Goal: Task Accomplishment & Management: Manage account settings

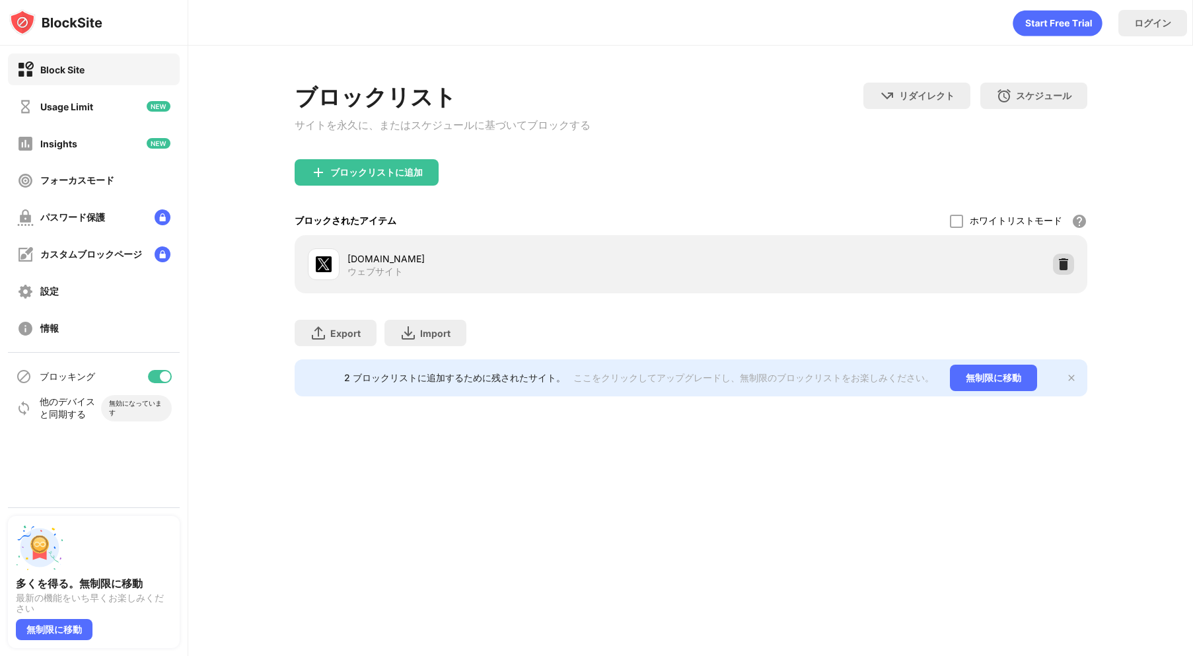
click at [1062, 267] on img at bounding box center [1063, 264] width 13 height 13
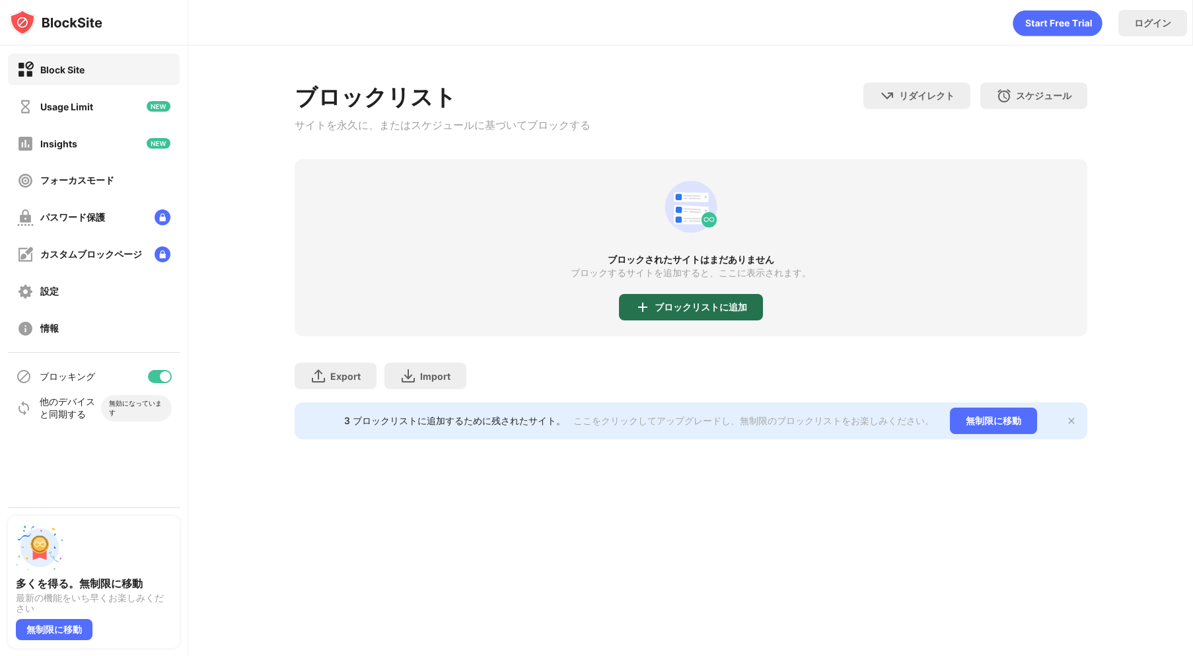
click at [675, 313] on div "ブロックリストに追加" at bounding box center [701, 307] width 93 height 11
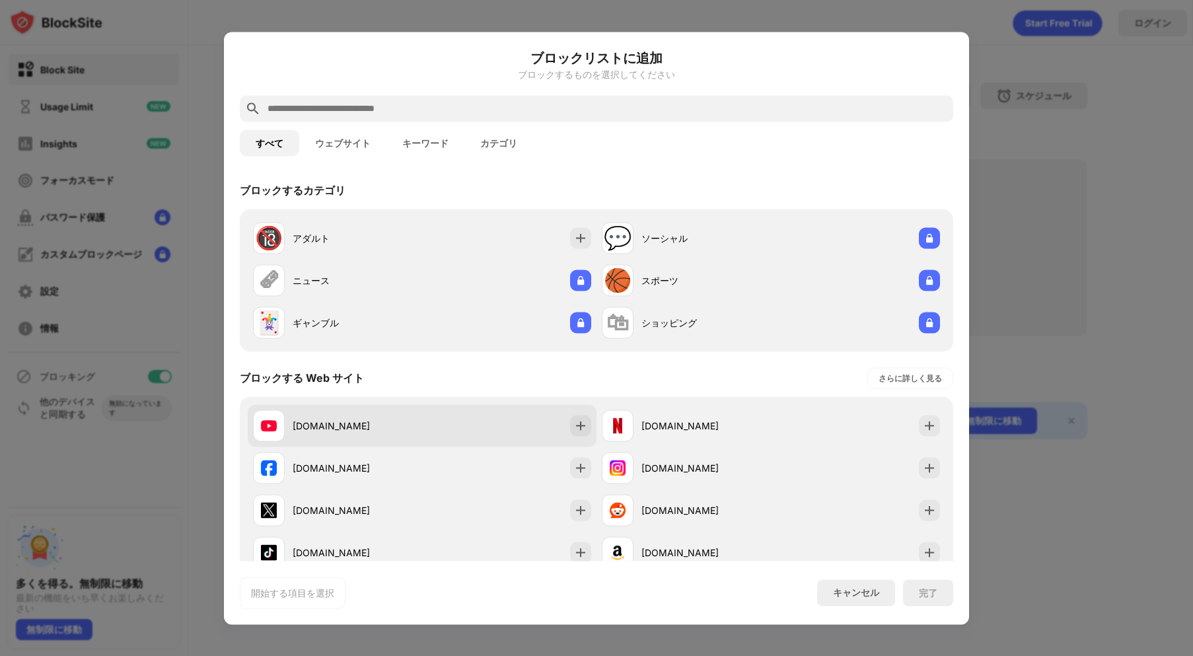
click at [434, 429] on div "[DOMAIN_NAME]" at bounding box center [422, 425] width 349 height 42
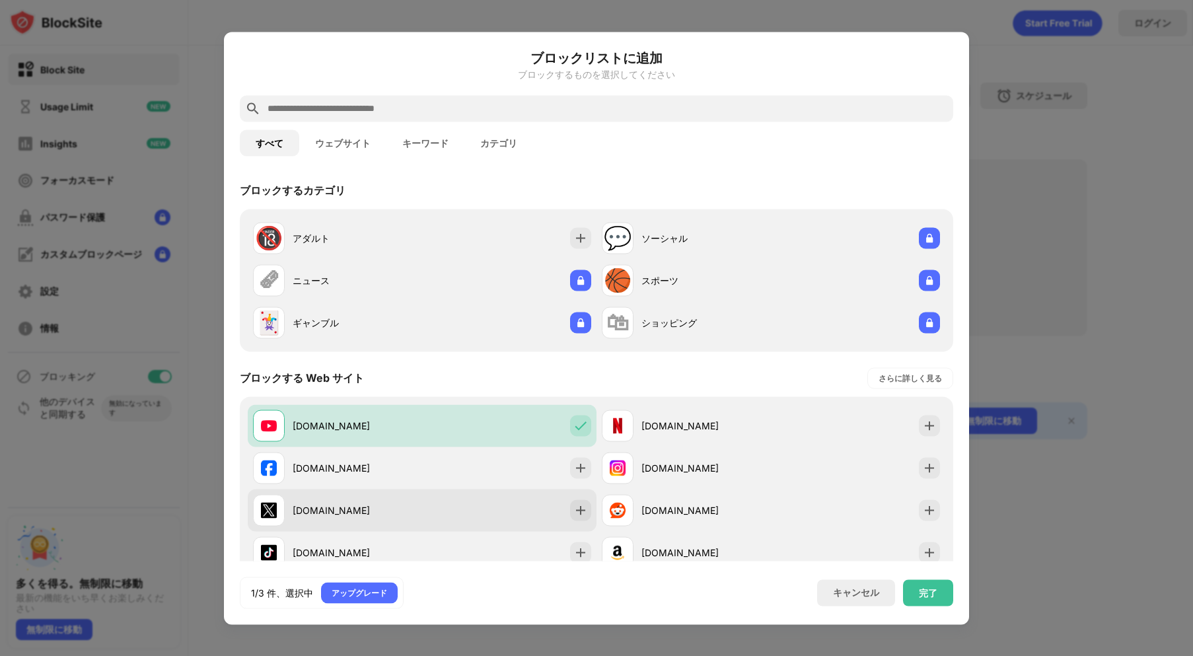
click at [429, 504] on div "[DOMAIN_NAME]" at bounding box center [422, 510] width 349 height 42
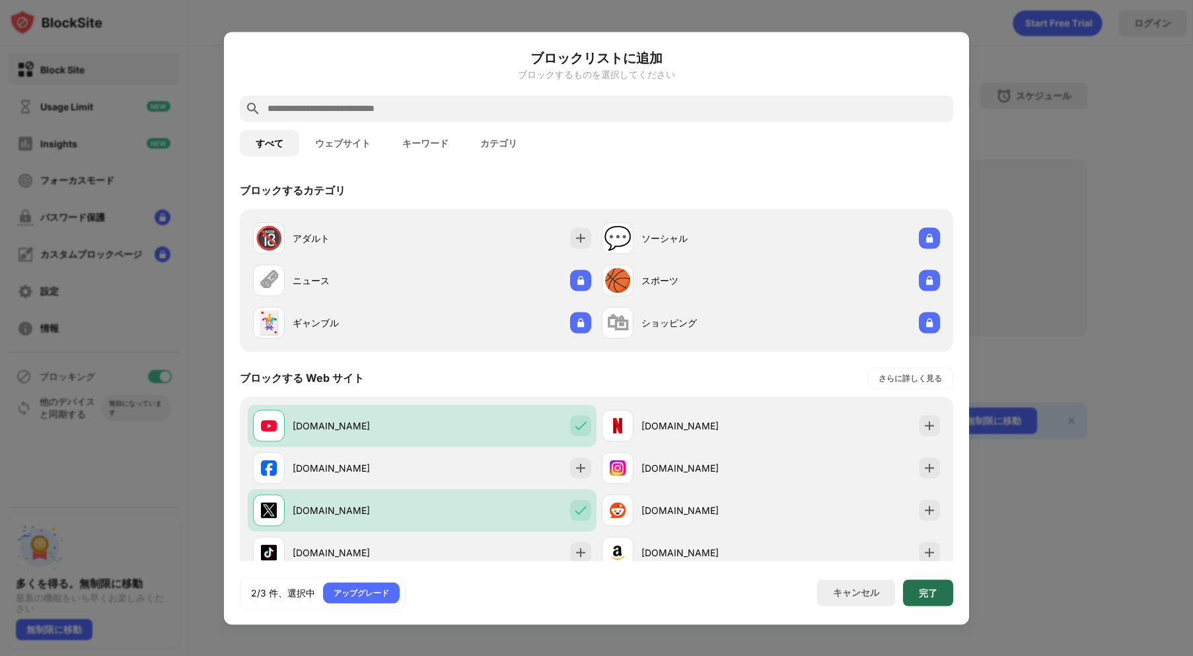
click at [923, 593] on div "完了" at bounding box center [928, 592] width 19 height 11
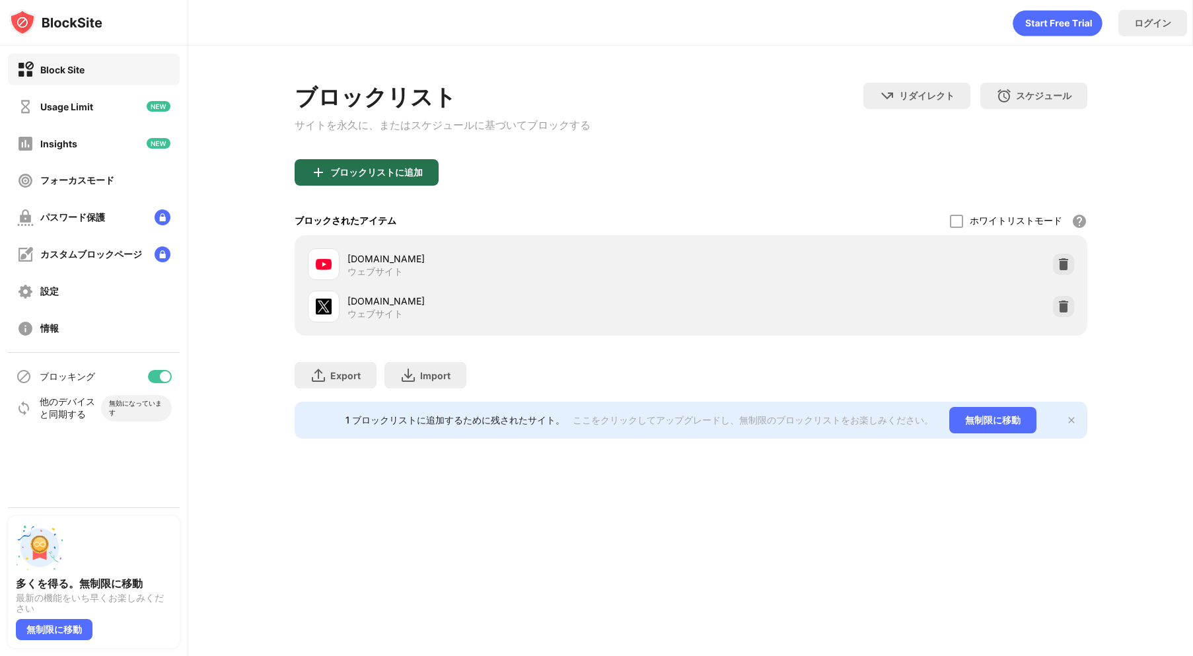
click at [386, 171] on div "ブロックリストに追加" at bounding box center [376, 172] width 93 height 11
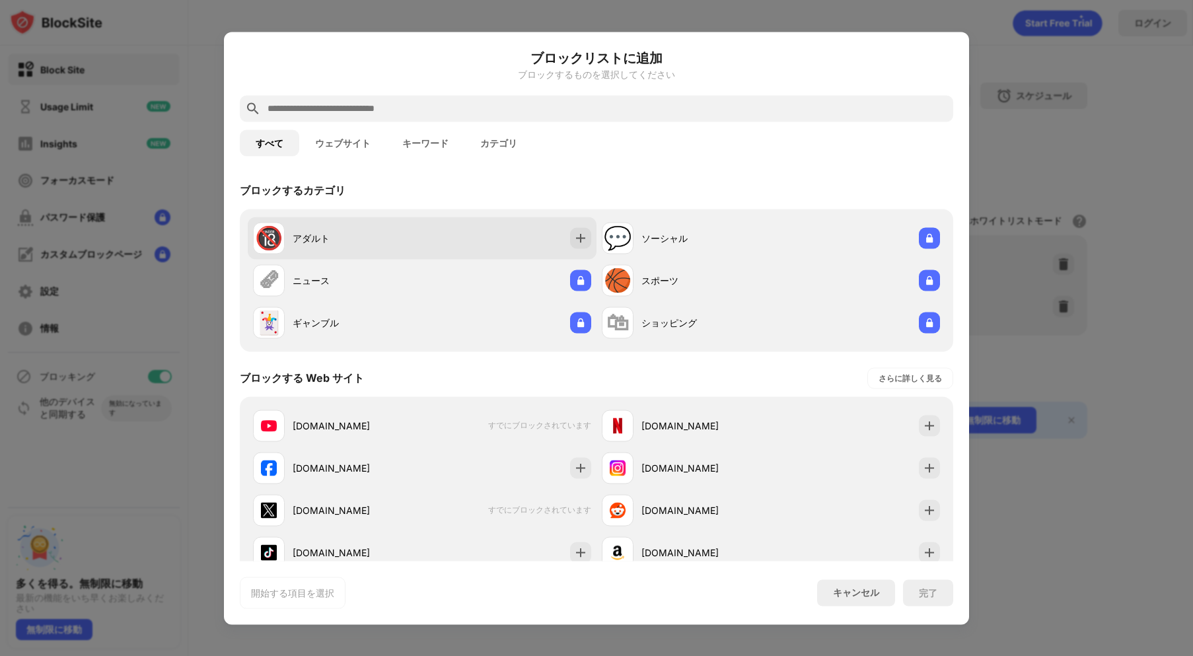
click at [350, 225] on div "🔞 アダルト" at bounding box center [337, 238] width 169 height 32
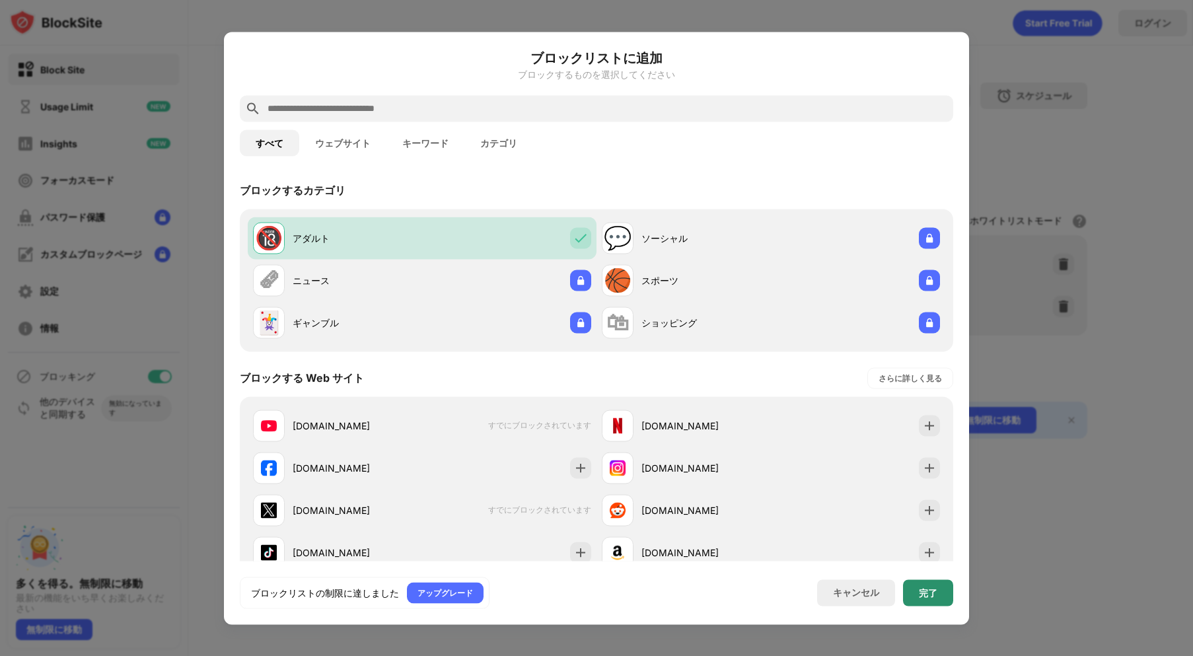
click at [932, 596] on div "完了" at bounding box center [928, 592] width 19 height 11
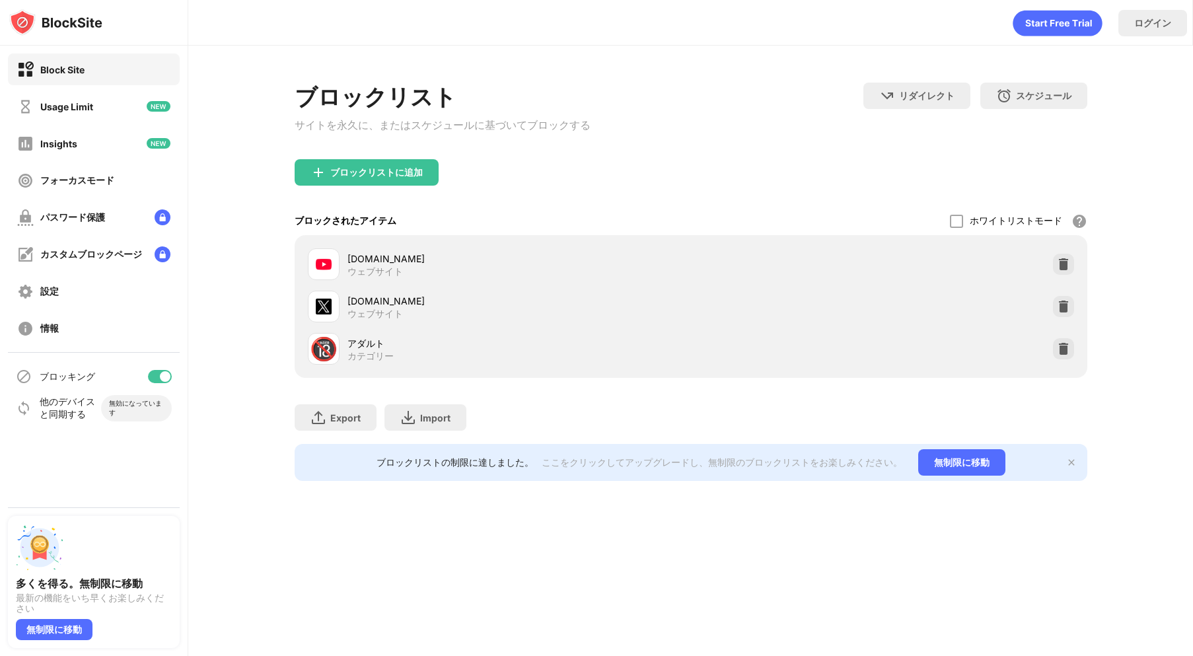
drag, startPoint x: 724, startPoint y: 40, endPoint x: 624, endPoint y: 37, distance: 100.5
click at [724, 40] on div "ログイン" at bounding box center [690, 23] width 1005 height 46
